Goal: Book appointment/travel/reservation

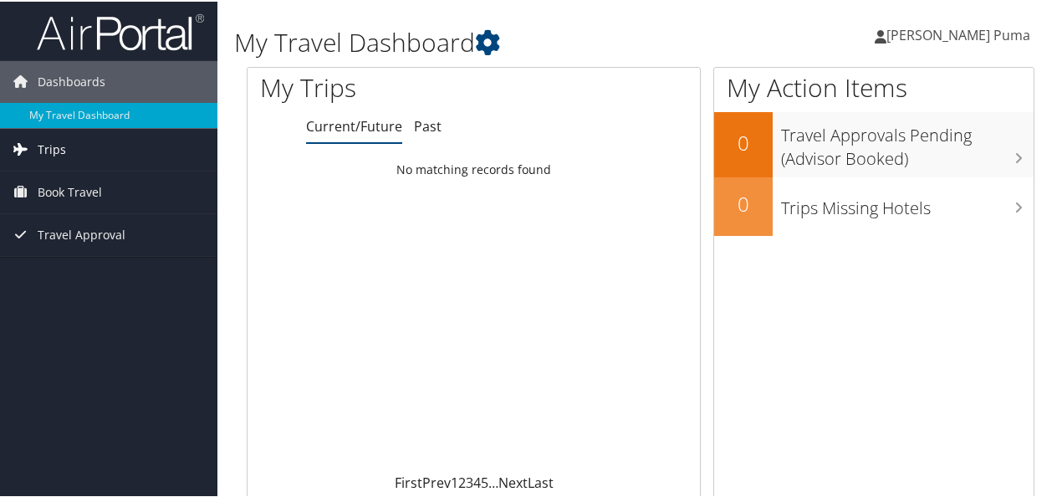
click at [64, 141] on span "Trips" at bounding box center [52, 148] width 28 height 42
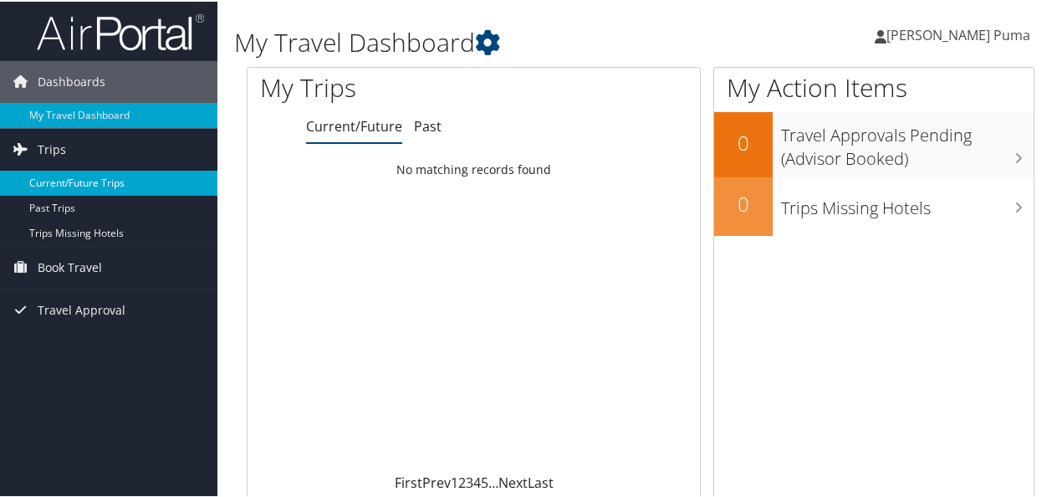
click at [120, 176] on link "Current/Future Trips" at bounding box center [108, 181] width 217 height 25
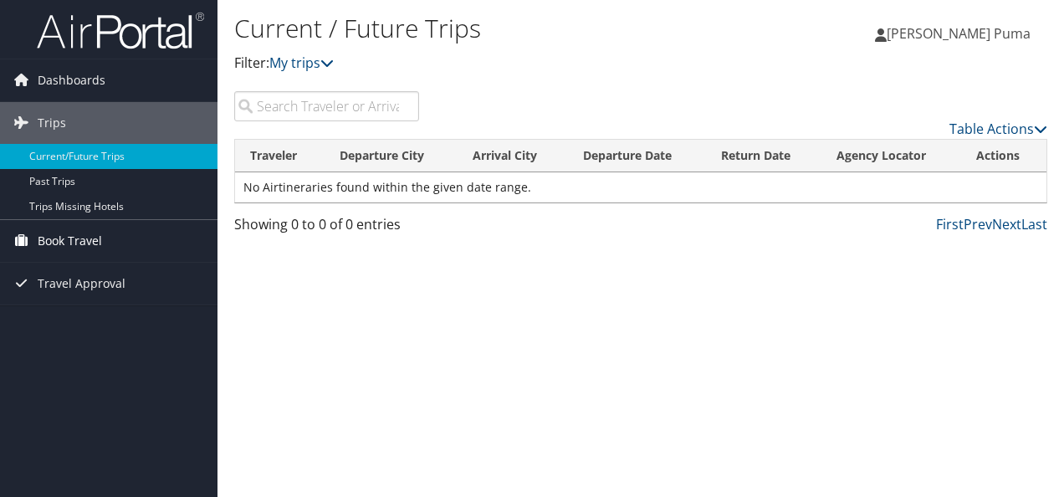
click at [97, 231] on span "Book Travel" at bounding box center [70, 241] width 64 height 42
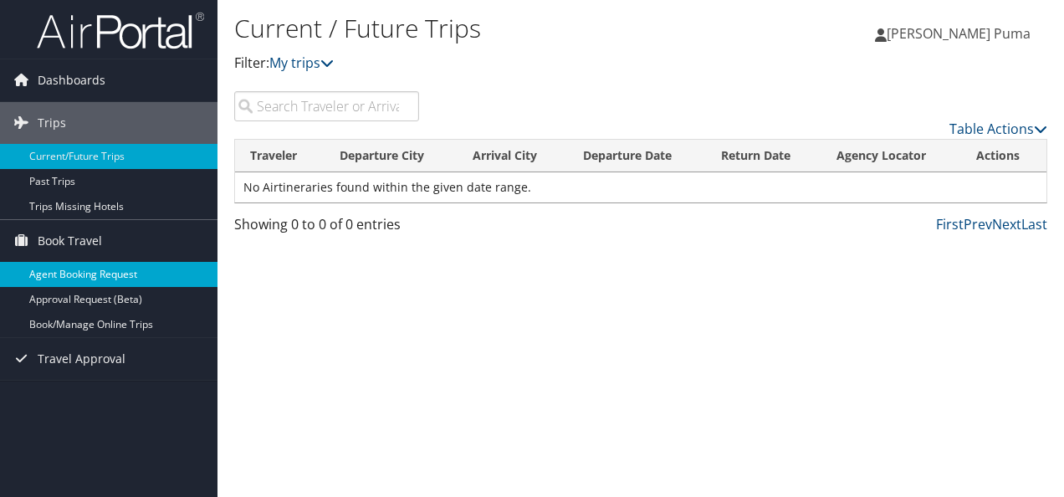
click at [137, 266] on link "Agent Booking Request" at bounding box center [108, 274] width 217 height 25
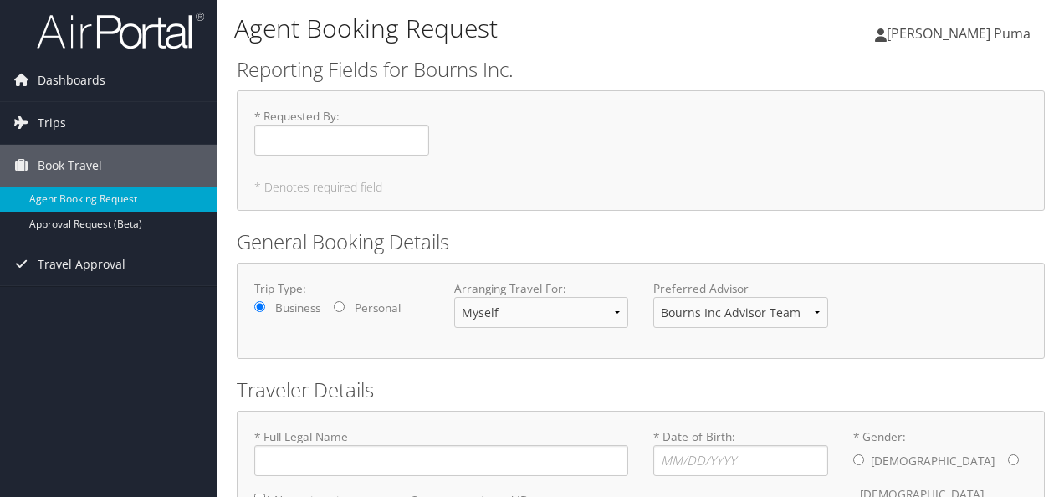
type input "Christopher Paul La Puma"
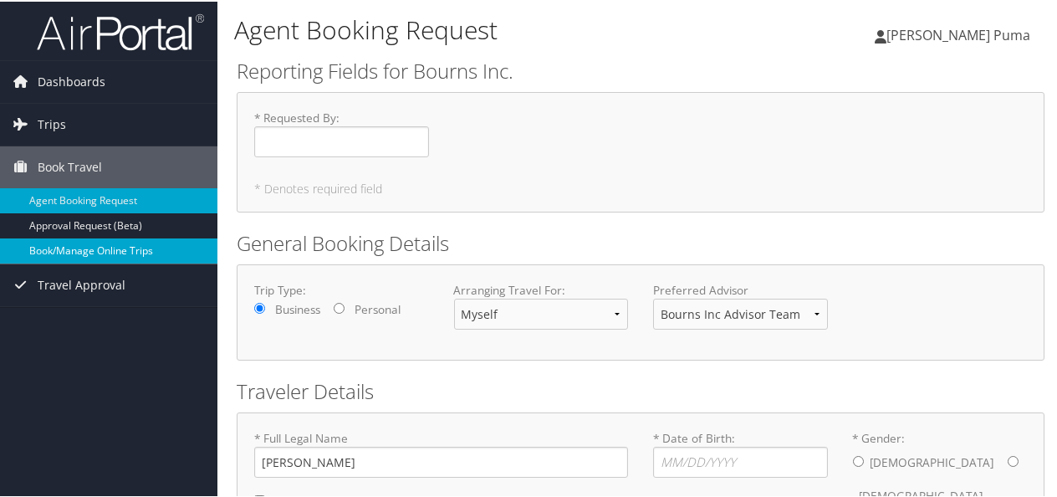
click at [129, 245] on link "Book/Manage Online Trips" at bounding box center [108, 249] width 217 height 25
